Goal: Information Seeking & Learning: Learn about a topic

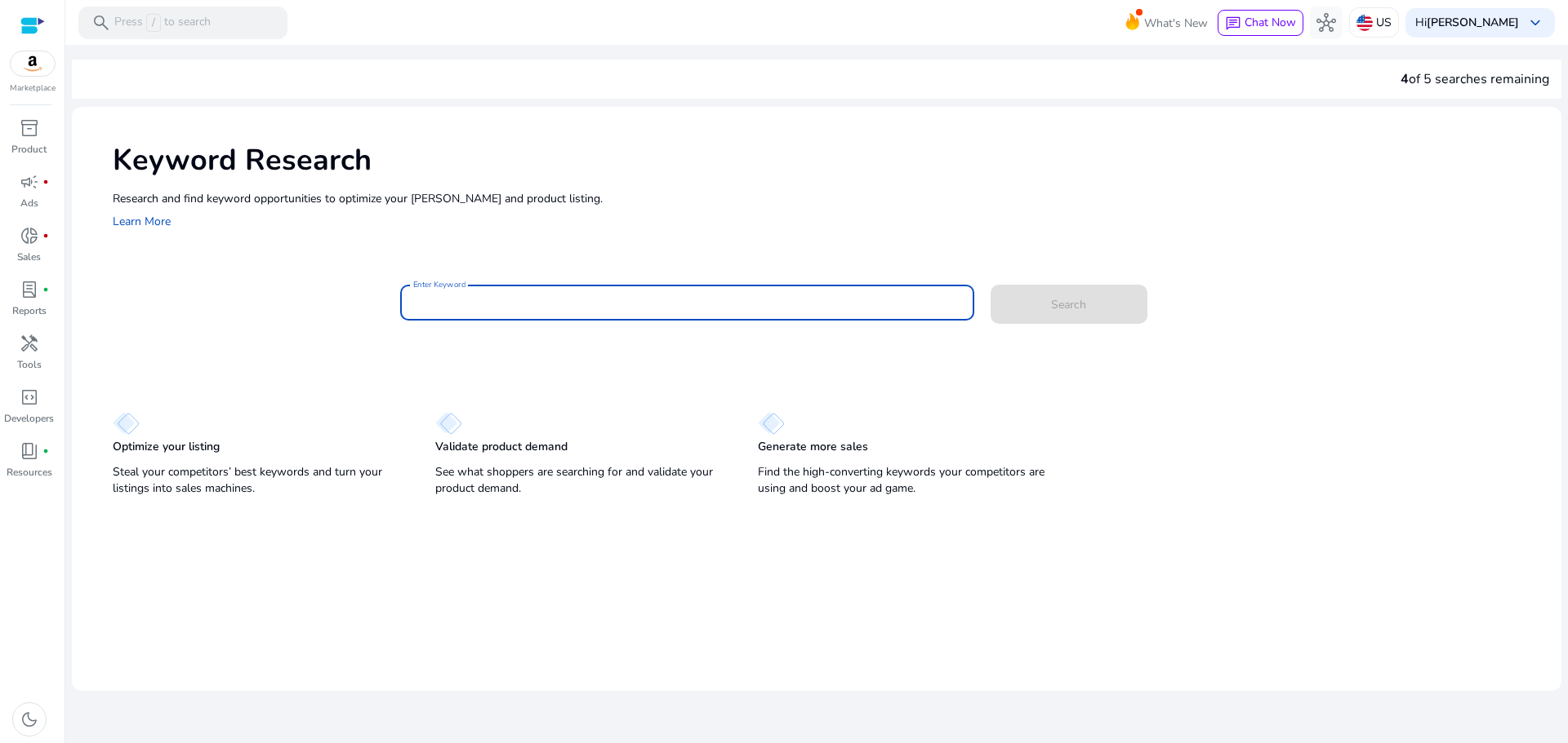
click at [596, 305] on input "Enter Keyword" at bounding box center [687, 303] width 548 height 18
type input "**********"
click at [990, 285] on button "Search" at bounding box center [1068, 305] width 157 height 40
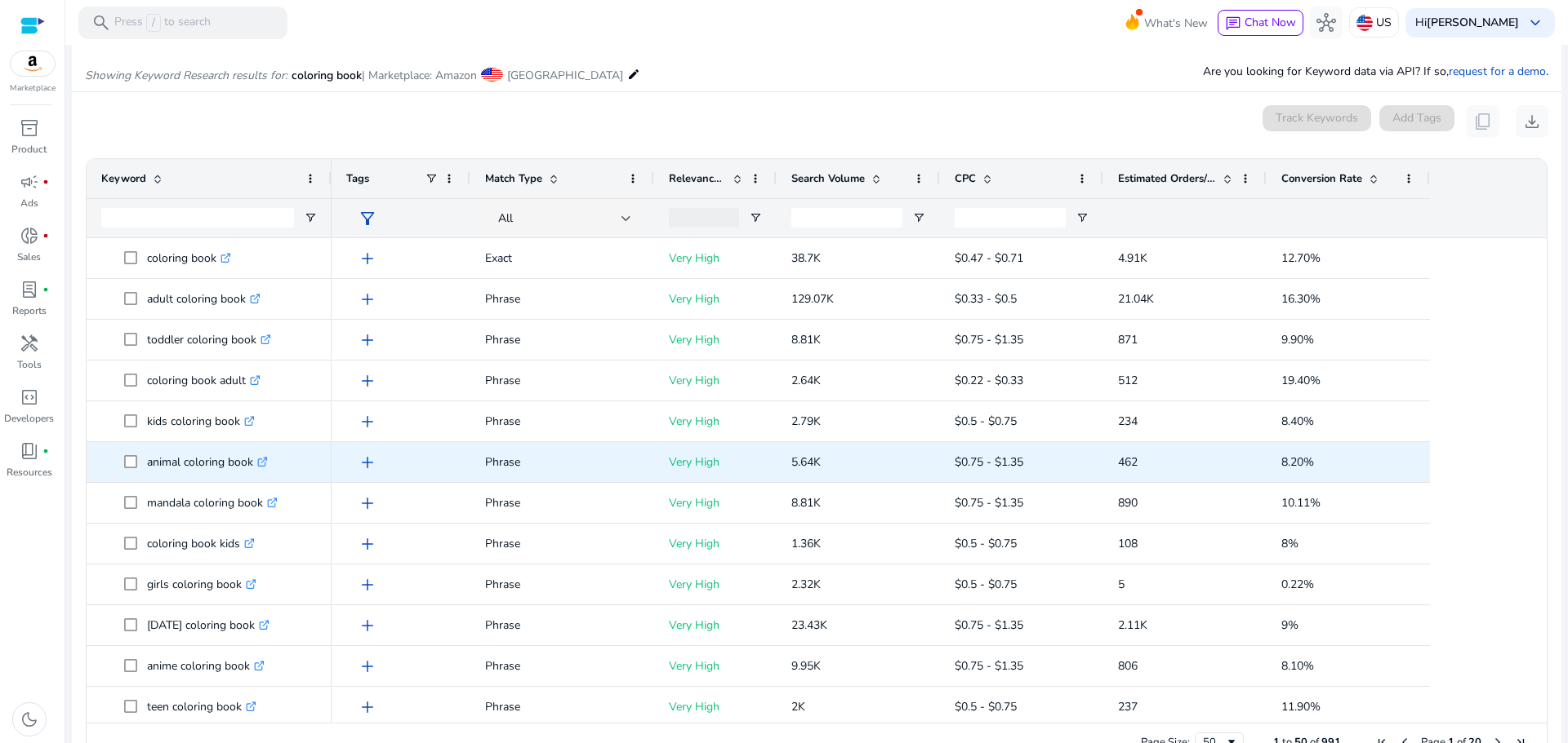
scroll to position [194, 0]
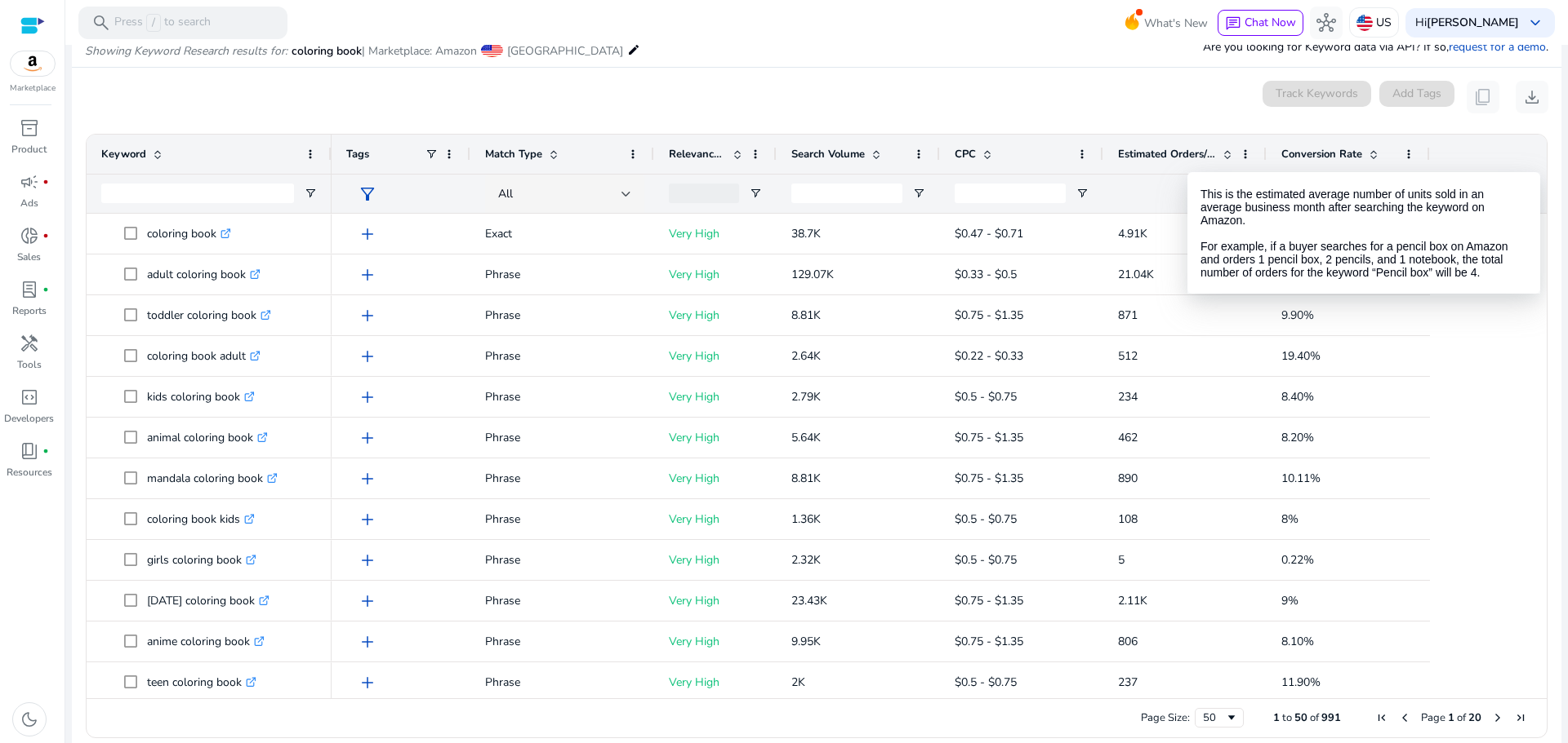
click at [1228, 159] on span at bounding box center [1227, 154] width 14 height 13
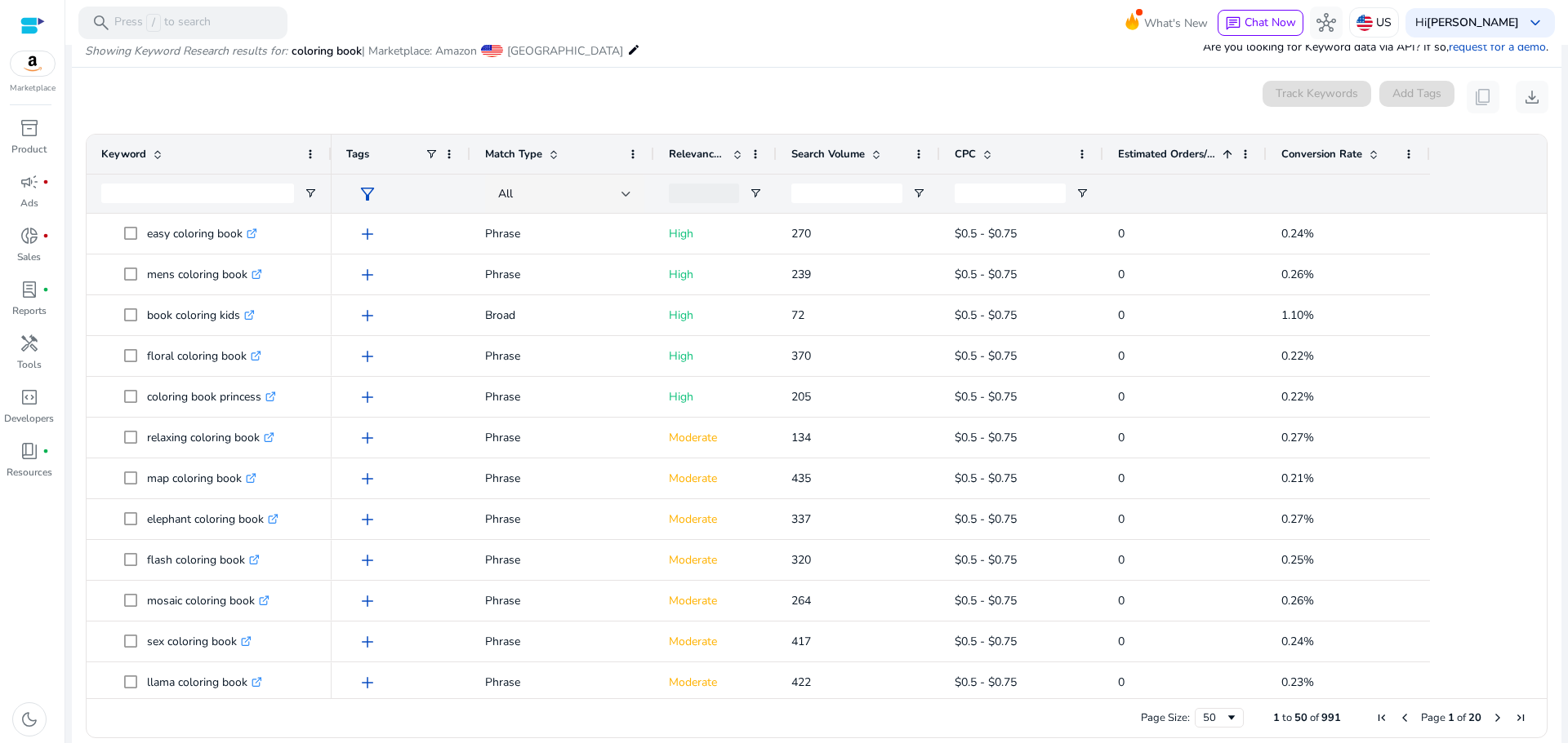
click at [1228, 159] on span at bounding box center [1227, 154] width 14 height 13
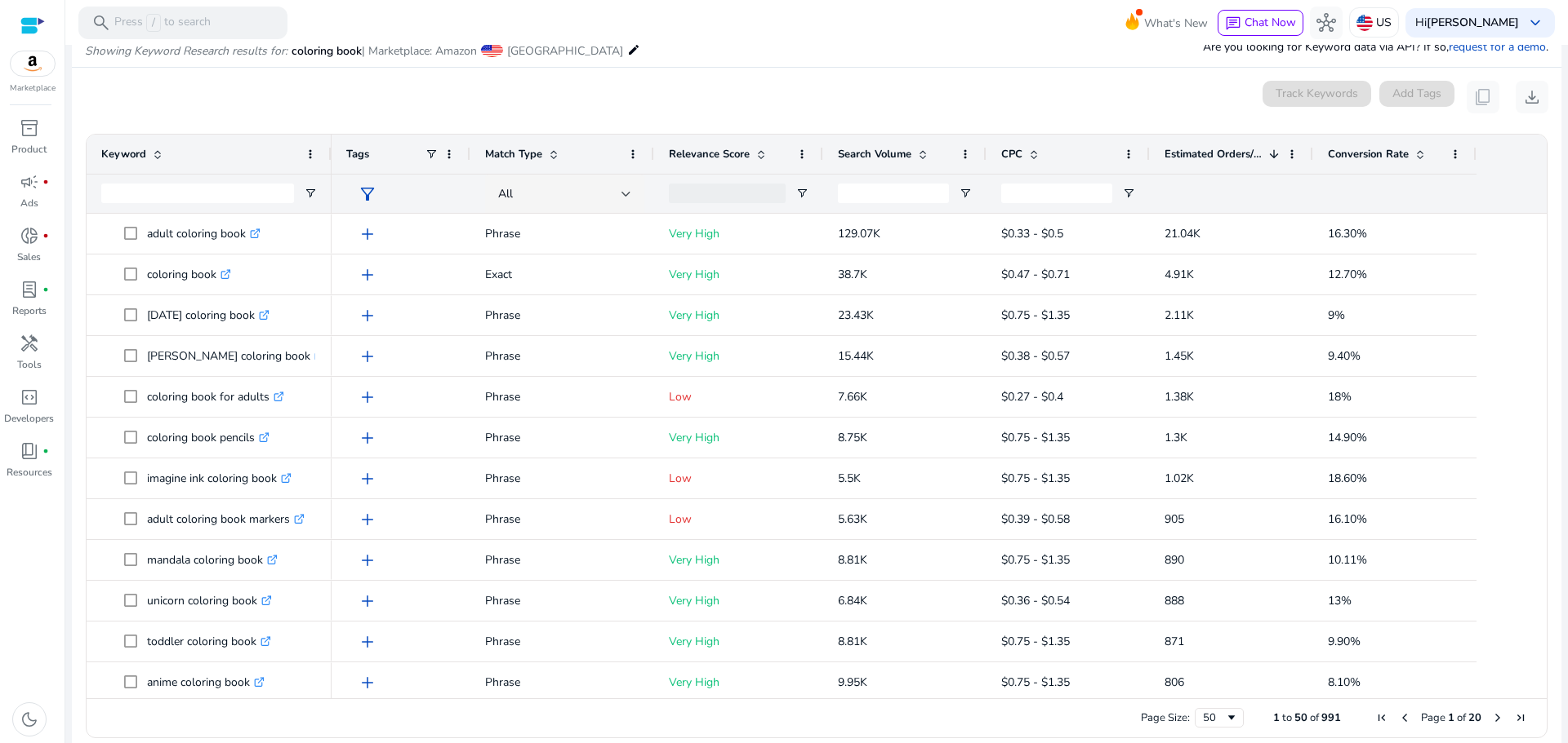
drag, startPoint x: 773, startPoint y: 152, endPoint x: 820, endPoint y: 146, distance: 47.4
click at [820, 146] on div at bounding box center [822, 155] width 6 height 40
click at [1454, 156] on span at bounding box center [1455, 154] width 14 height 13
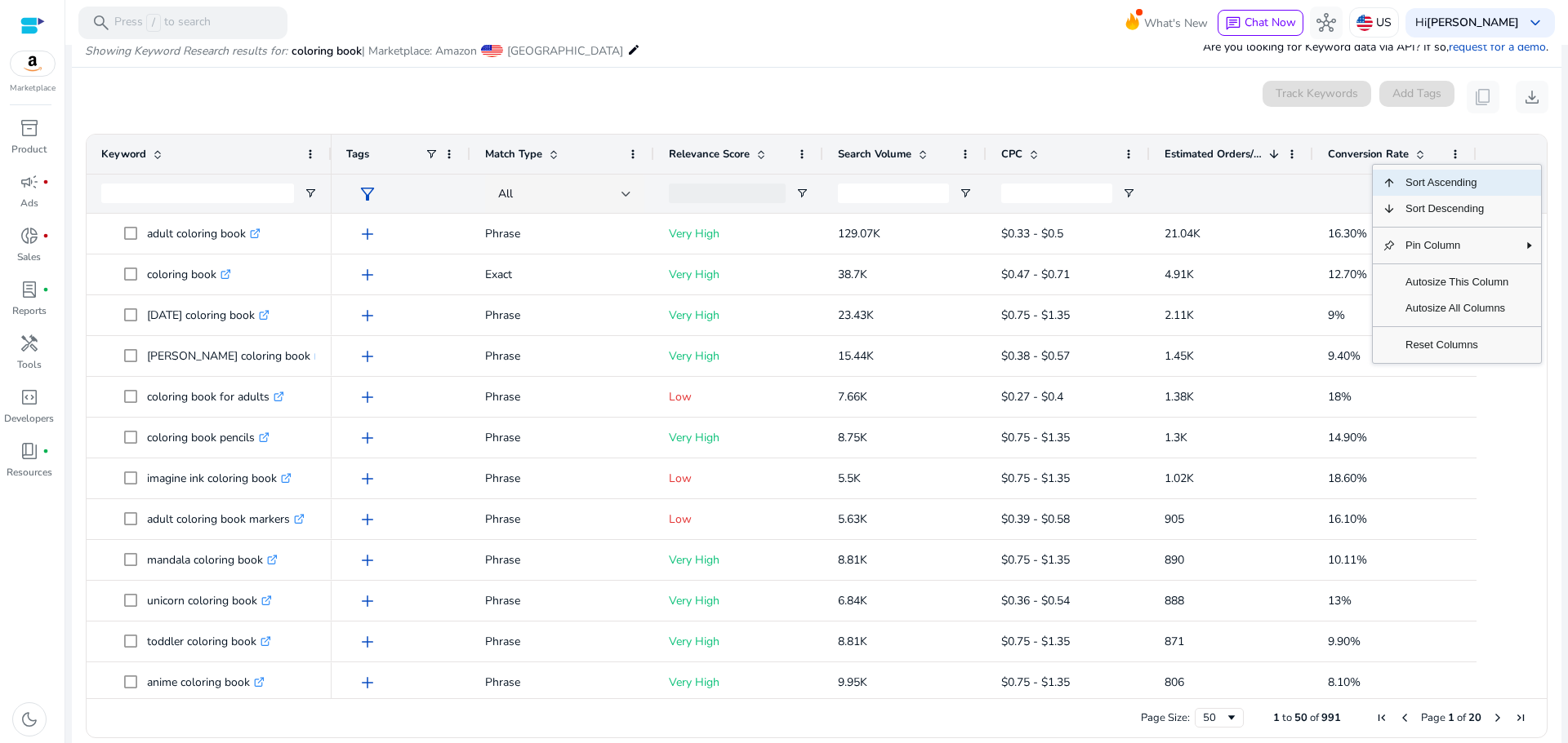
click at [1095, 77] on mat-card "0 keyword(s) selected Track Keywords Add Tags content_copy download Press ENTER…" at bounding box center [816, 413] width 1489 height 692
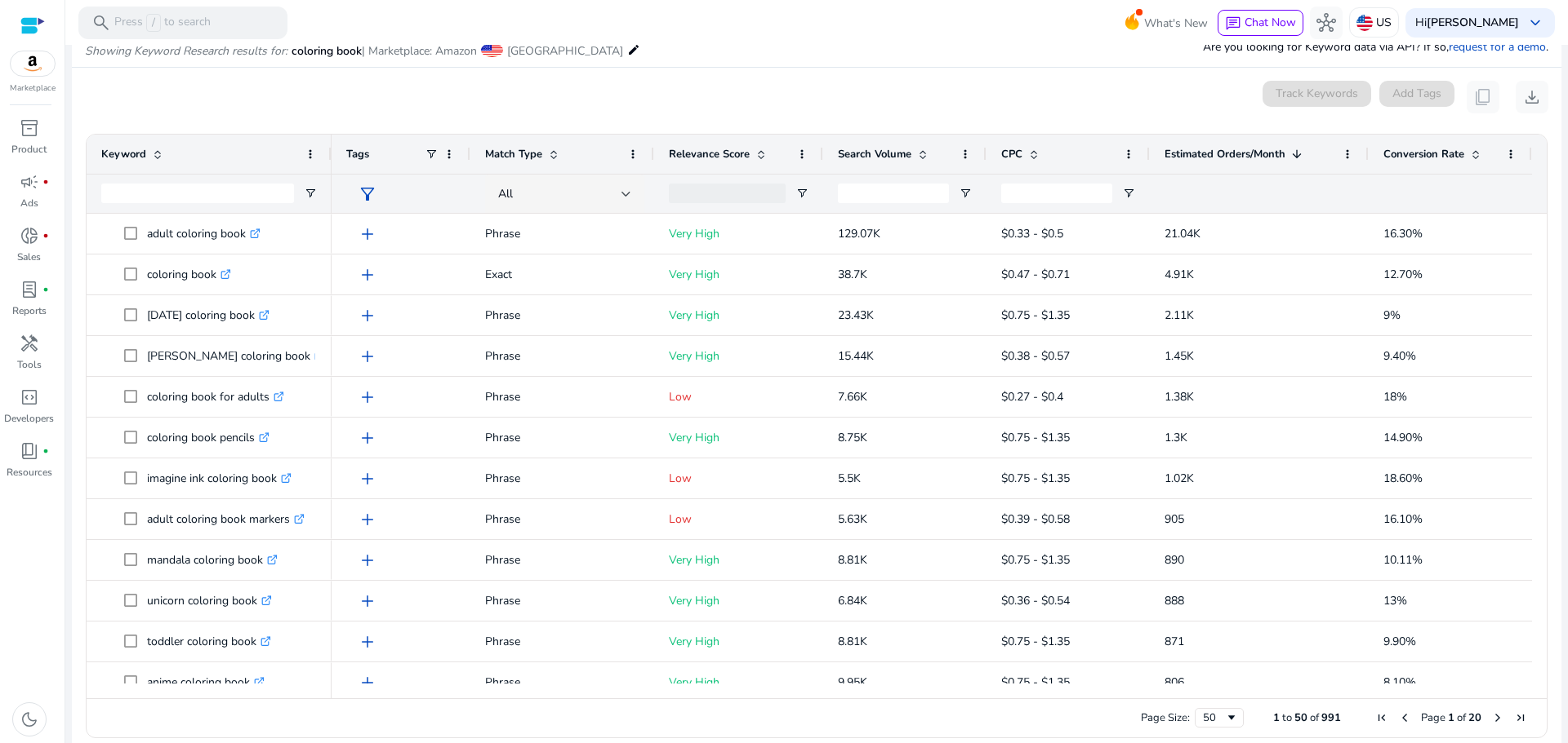
drag, startPoint x: 1311, startPoint y: 154, endPoint x: 1366, endPoint y: 152, distance: 55.0
click at [1366, 152] on div at bounding box center [1367, 155] width 6 height 40
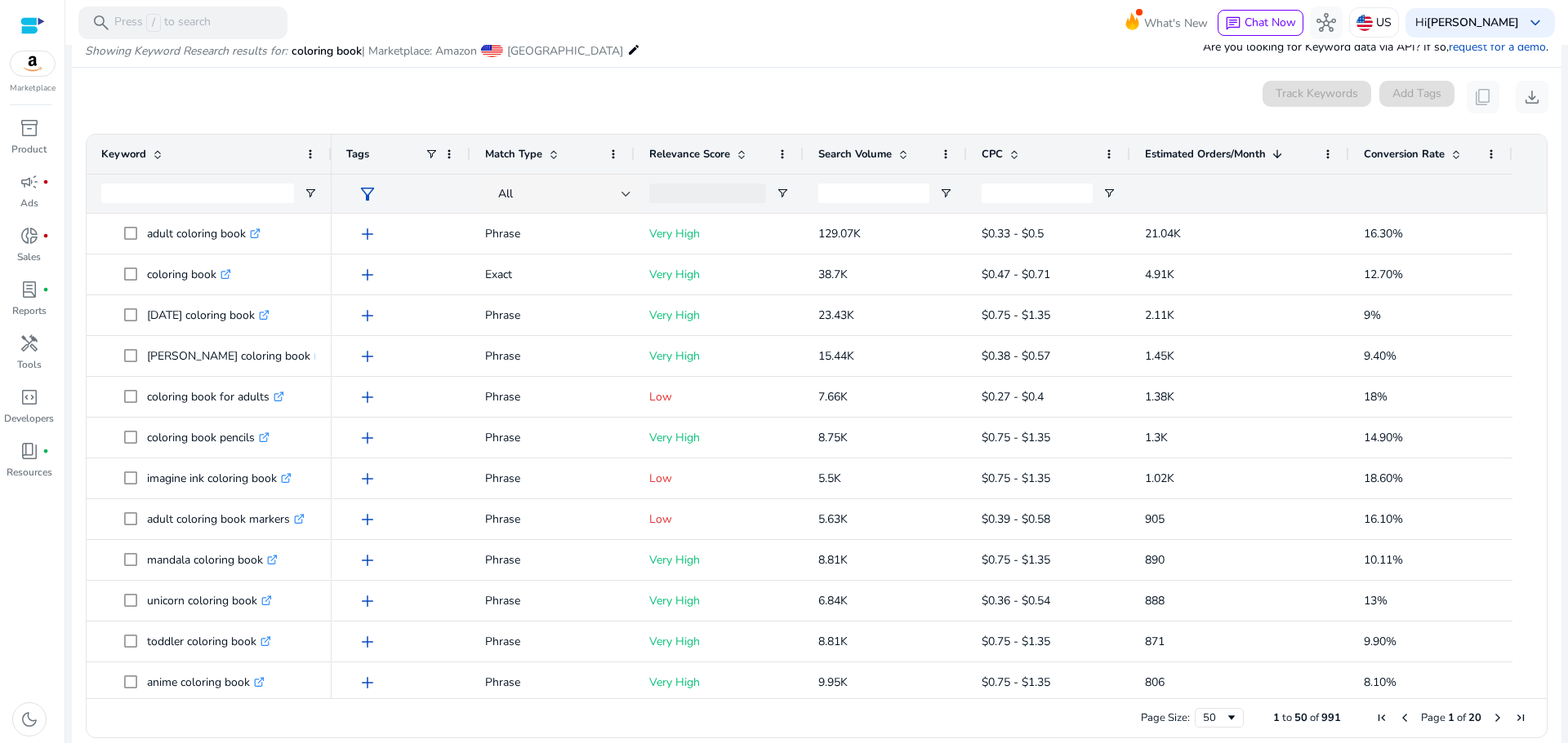
drag, startPoint x: 653, startPoint y: 159, endPoint x: 610, endPoint y: 163, distance: 43.2
click at [610, 163] on div "Match Type" at bounding box center [552, 155] width 164 height 40
drag, startPoint x: 468, startPoint y: 161, endPoint x: 455, endPoint y: 161, distance: 13.0
click at [455, 161] on div "Tags" at bounding box center [401, 155] width 139 height 40
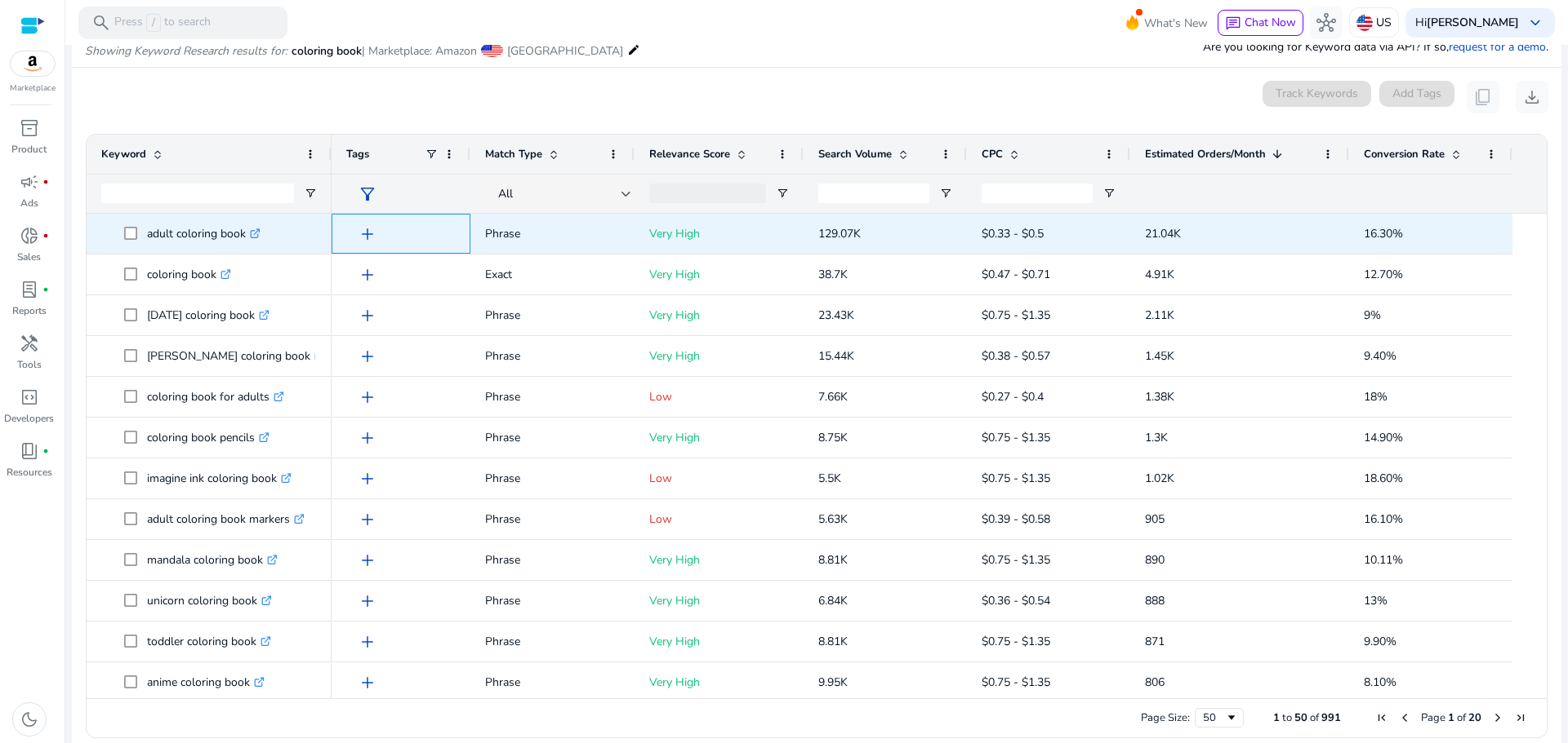
click at [364, 233] on span "add" at bounding box center [367, 234] width 20 height 20
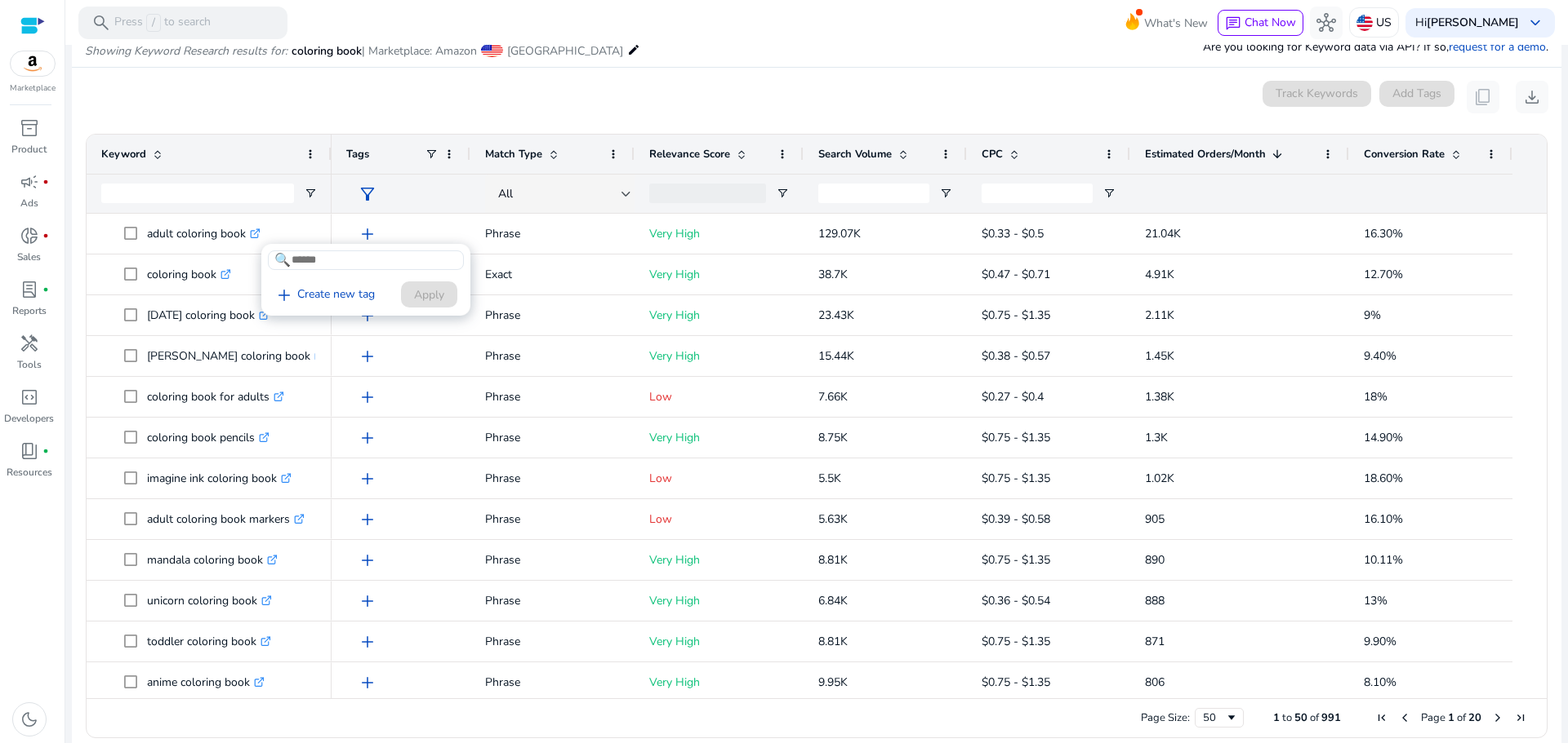
click at [590, 88] on div at bounding box center [784, 372] width 1568 height 743
click at [717, 79] on mat-card "0 keyword(s) selected Track Keywords Add Tags content_copy download Press SPACE…" at bounding box center [816, 413] width 1489 height 692
click at [848, 67] on mat-card "0 keyword(s) selected Track Keywords Add Tags content_copy download Press SPACE…" at bounding box center [816, 413] width 1489 height 692
click at [897, 153] on span at bounding box center [903, 154] width 14 height 13
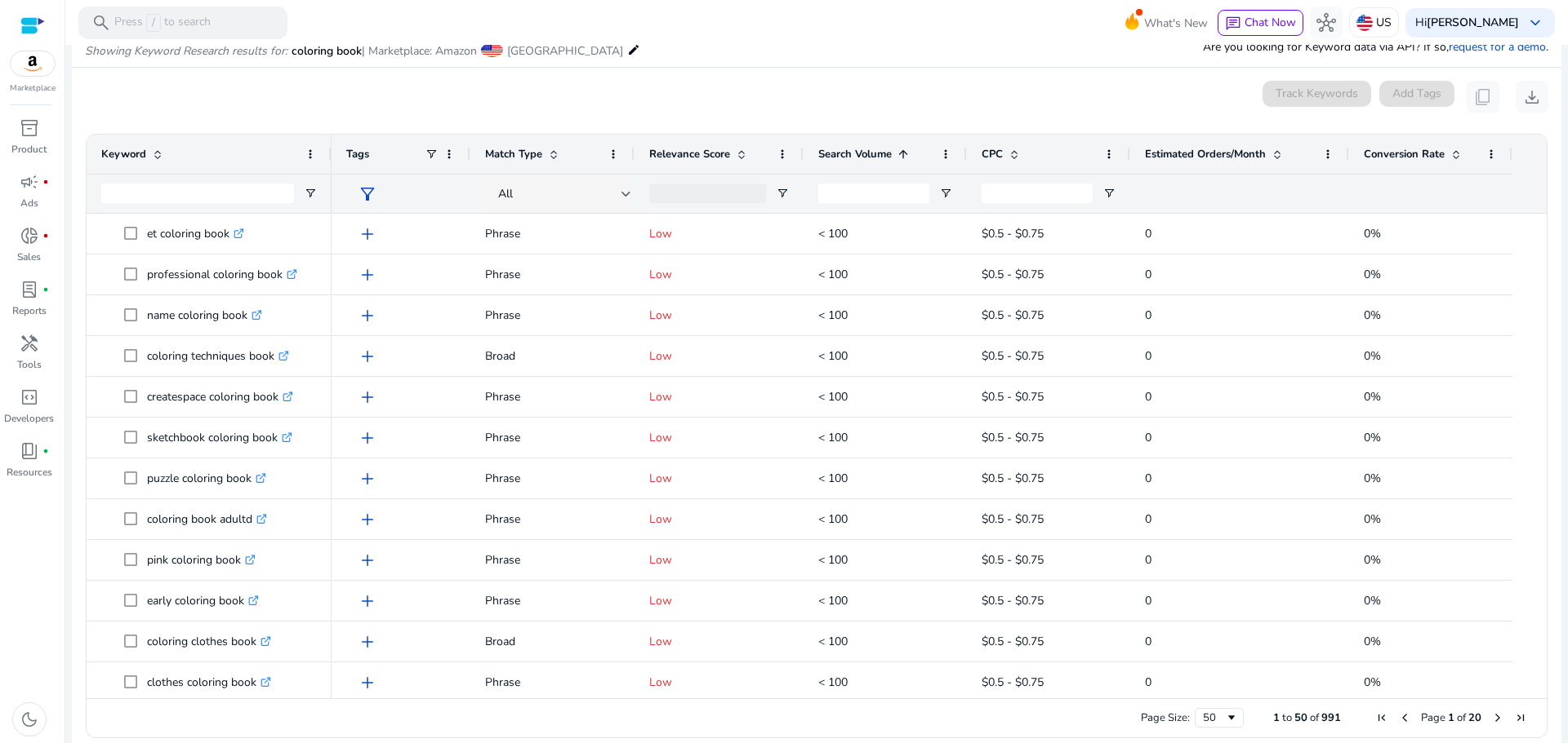
click at [897, 153] on span at bounding box center [903, 154] width 14 height 13
